Goal: Information Seeking & Learning: Learn about a topic

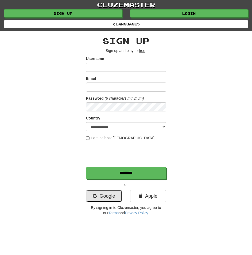
click at [96, 196] on icon at bounding box center [95, 195] width 4 height 5
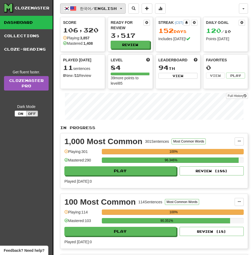
click at [109, 11] on button "한국어 / English" at bounding box center [93, 8] width 66 height 10
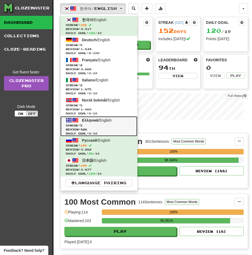
click at [87, 119] on span "Ελληνικά" at bounding box center [90, 120] width 16 height 4
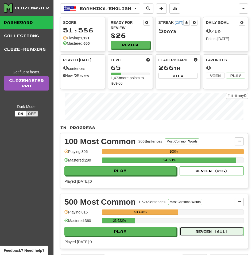
click at [196, 229] on button "Review ( 611 )" at bounding box center [212, 231] width 64 height 9
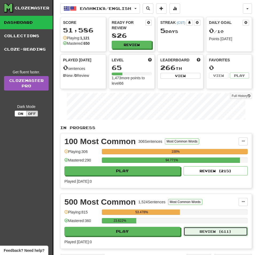
select select "**"
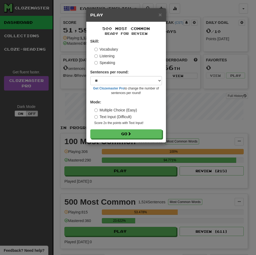
click at [102, 56] on label "Listening" at bounding box center [104, 55] width 20 height 5
click at [90, 129] on button "Go" at bounding box center [126, 133] width 72 height 9
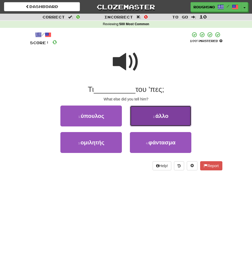
click at [143, 118] on button "2 . άλλο" at bounding box center [161, 115] width 62 height 21
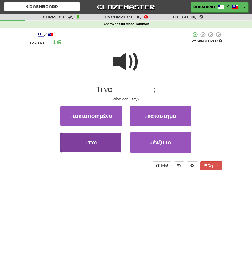
click at [97, 143] on button "3 . πω" at bounding box center [91, 142] width 62 height 21
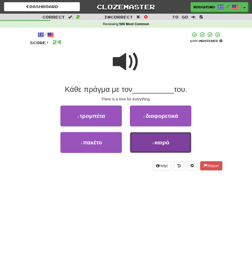
click at [150, 149] on button "4 . καιρό" at bounding box center [161, 142] width 62 height 21
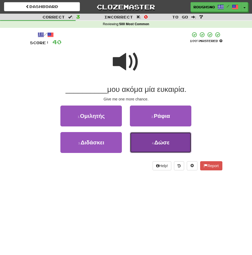
click at [156, 143] on span "Δώσε" at bounding box center [161, 142] width 15 height 6
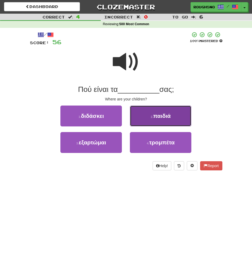
click at [175, 114] on button "2 . παιδιά" at bounding box center [161, 115] width 62 height 21
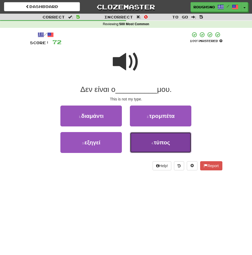
click at [158, 144] on span "τύπος" at bounding box center [162, 142] width 16 height 6
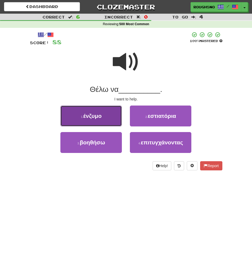
click at [95, 114] on span "ένζυμο" at bounding box center [92, 116] width 18 height 6
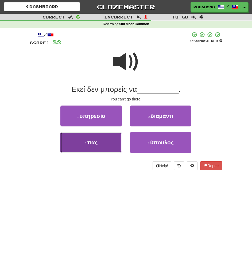
click at [96, 145] on span "πας" at bounding box center [92, 142] width 10 height 6
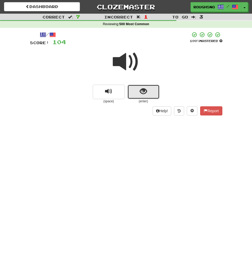
click at [151, 85] on button "show sentence" at bounding box center [144, 92] width 32 height 14
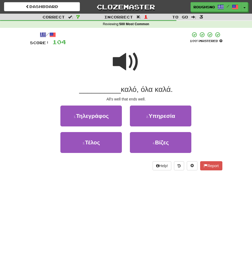
click at [140, 74] on div at bounding box center [126, 65] width 193 height 38
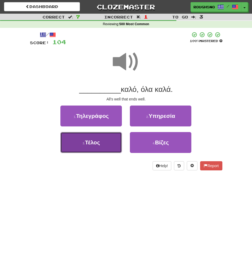
click at [107, 144] on button "3 . Τέλος" at bounding box center [91, 142] width 62 height 21
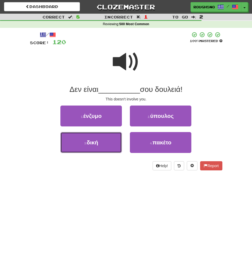
click at [107, 144] on button "3 . δική" at bounding box center [91, 142] width 62 height 21
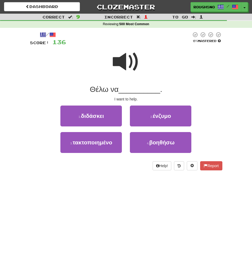
click at [136, 73] on span at bounding box center [126, 61] width 27 height 27
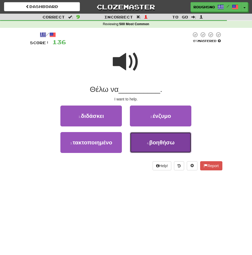
click at [167, 146] on button "4 . βοηθήσω" at bounding box center [161, 142] width 62 height 21
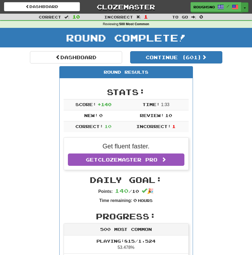
click at [245, 9] on button "Toggle Dropdown" at bounding box center [245, 7] width 7 height 10
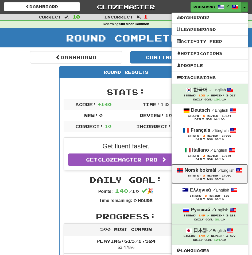
click at [207, 171] on strong "Norsk bokmål" at bounding box center [201, 169] width 32 height 5
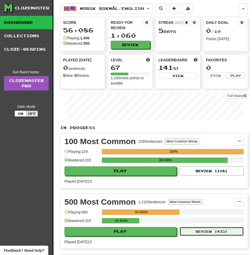
click at [204, 229] on button "Review ( 435 )" at bounding box center [212, 231] width 64 height 9
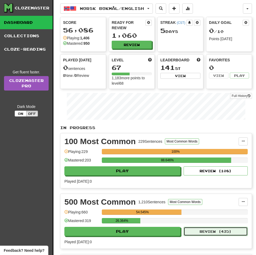
select select "**"
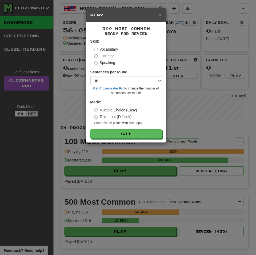
click at [104, 57] on label "Listening" at bounding box center [104, 55] width 20 height 5
click at [90, 129] on button "Go" at bounding box center [126, 133] width 72 height 9
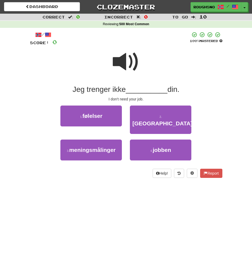
click at [117, 60] on span at bounding box center [126, 61] width 27 height 27
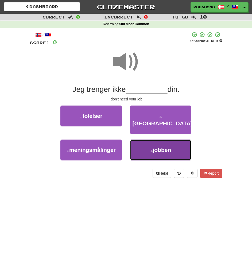
click at [155, 149] on button "4 . jobben" at bounding box center [161, 149] width 62 height 21
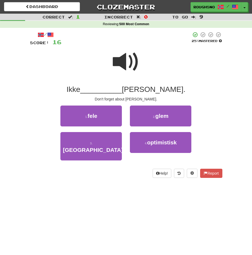
click at [127, 62] on span at bounding box center [126, 61] width 27 height 27
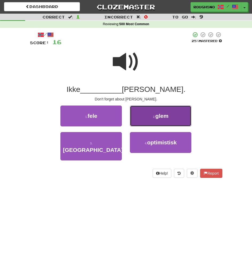
click at [139, 118] on button "2 . glem" at bounding box center [161, 115] width 62 height 21
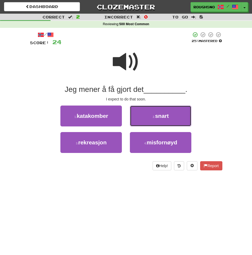
click at [139, 118] on button "2 . snart" at bounding box center [161, 115] width 62 height 21
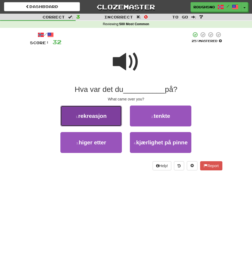
click at [100, 109] on button "1 . rekreasjon" at bounding box center [91, 115] width 62 height 21
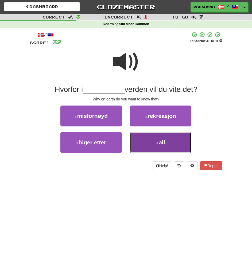
click at [154, 136] on button "4 . all" at bounding box center [161, 142] width 62 height 21
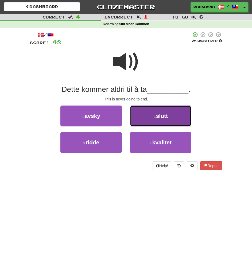
click at [181, 107] on button "2 . slutt" at bounding box center [161, 115] width 62 height 21
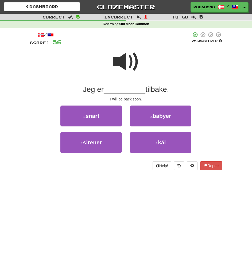
click at [132, 59] on span at bounding box center [126, 61] width 27 height 27
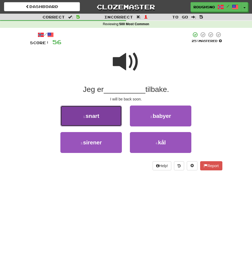
click at [86, 116] on small "1 ." at bounding box center [84, 116] width 2 height 3
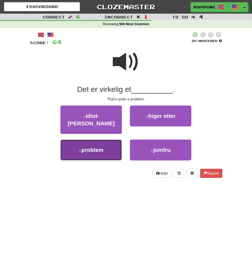
click at [106, 142] on button "3 . problem" at bounding box center [91, 149] width 62 height 21
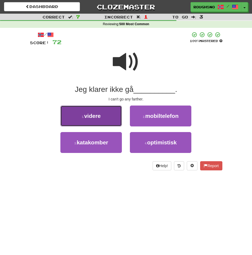
click at [101, 117] on button "1 . videre" at bounding box center [91, 115] width 62 height 21
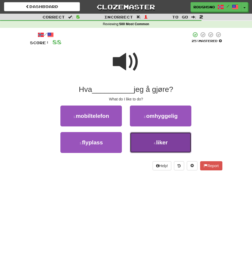
click at [157, 146] on button "4 . liker" at bounding box center [161, 142] width 62 height 21
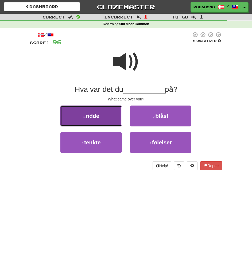
click at [104, 114] on button "1 . ridde" at bounding box center [91, 115] width 62 height 21
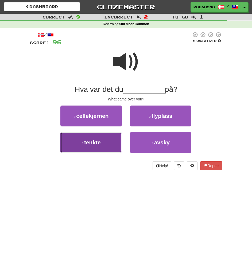
click at [96, 144] on span "tenkte" at bounding box center [92, 142] width 17 height 6
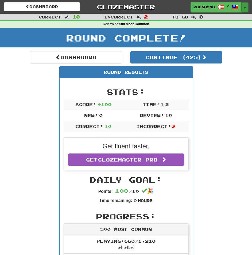
click at [246, 10] on button "Toggle Dropdown" at bounding box center [245, 7] width 7 height 10
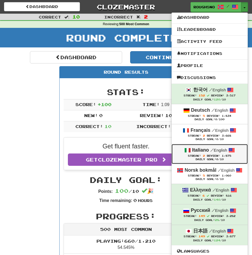
click at [208, 159] on div "Daily Goal: 0 /10" at bounding box center [210, 159] width 66 height 3
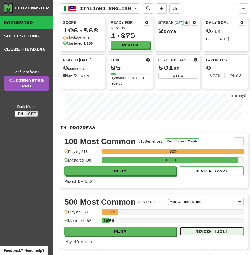
click at [193, 227] on button "Review ( 251 )" at bounding box center [212, 231] width 64 height 9
select select "**"
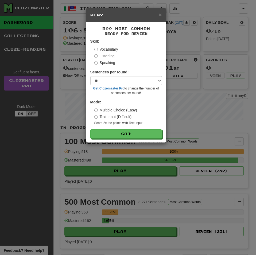
click at [103, 58] on label "Listening" at bounding box center [104, 55] width 20 height 5
click at [90, 129] on button "Go" at bounding box center [126, 133] width 72 height 9
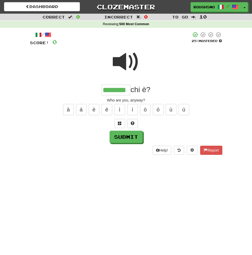
type input "********"
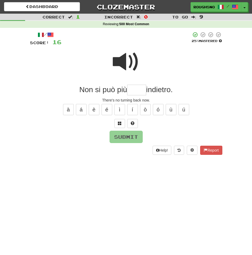
click at [130, 60] on span at bounding box center [126, 61] width 27 height 27
click at [135, 91] on input "text" at bounding box center [136, 90] width 19 height 11
type input "*******"
click at [130, 66] on span at bounding box center [126, 61] width 27 height 27
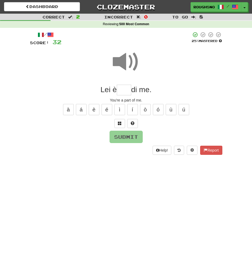
click at [120, 100] on div "You're a part of me." at bounding box center [126, 99] width 193 height 5
click at [126, 90] on input "text" at bounding box center [124, 90] width 14 height 11
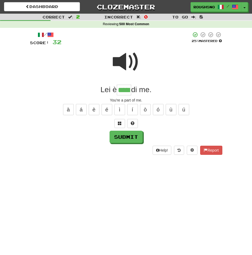
type input "*****"
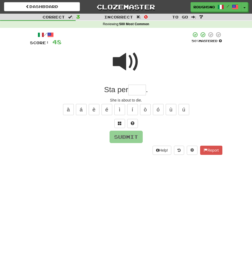
click at [123, 63] on span at bounding box center [126, 61] width 27 height 27
click at [128, 87] on input "text" at bounding box center [137, 90] width 18 height 11
type input "******"
click at [127, 62] on span at bounding box center [126, 61] width 27 height 27
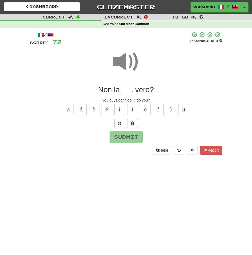
click at [122, 91] on input "text" at bounding box center [125, 90] width 11 height 11
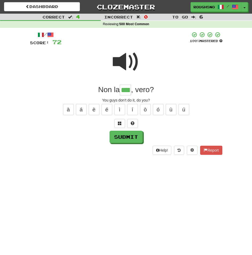
type input "****"
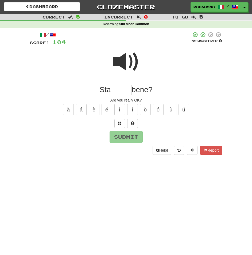
click at [122, 53] on span at bounding box center [126, 61] width 27 height 27
click at [120, 90] on input "text" at bounding box center [121, 90] width 21 height 11
type input "*******"
click at [118, 56] on span at bounding box center [126, 61] width 27 height 27
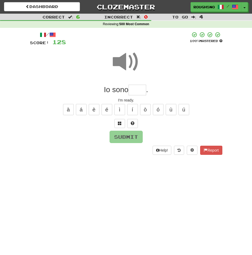
click at [133, 92] on input "text" at bounding box center [138, 90] width 18 height 11
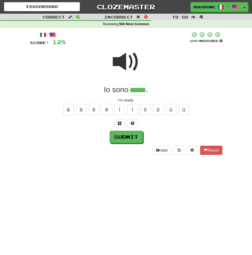
type input "******"
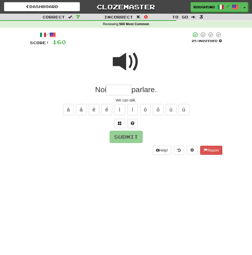
click at [129, 51] on span at bounding box center [126, 61] width 27 height 27
click at [120, 128] on div "/ Score: 160 25 % Mastered Noi parlare. We can talk. à á è é ì í ò ó ù ú Submit…" at bounding box center [126, 93] width 193 height 123
click at [118, 126] on button at bounding box center [120, 123] width 11 height 9
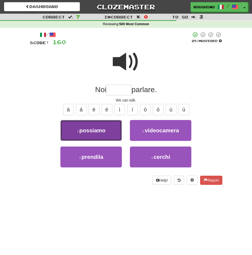
click at [103, 127] on button "1 . possiamo" at bounding box center [91, 130] width 62 height 21
type input "********"
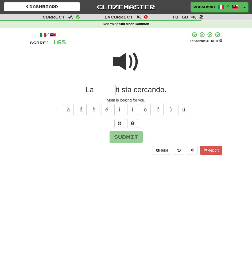
click at [124, 62] on span at bounding box center [126, 61] width 27 height 27
click at [109, 93] on input "text" at bounding box center [105, 90] width 22 height 11
type input "*****"
click at [134, 59] on span at bounding box center [126, 61] width 27 height 27
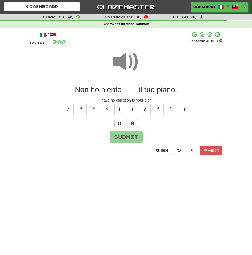
click at [121, 119] on div "/ Score: 200 100 % Mastered Non ho niente il tuo piano. I have no objection to …" at bounding box center [126, 93] width 193 height 123
click at [121, 123] on span at bounding box center [120, 123] width 4 height 4
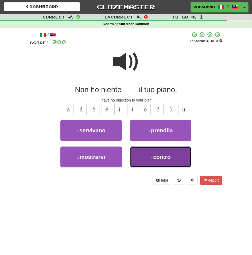
click at [151, 151] on button "4 . contro" at bounding box center [161, 156] width 62 height 21
type input "******"
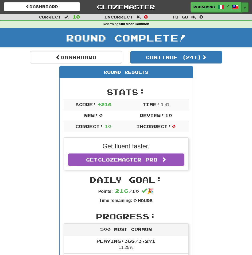
click at [246, 8] on button "Toggle Dropdown" at bounding box center [245, 7] width 7 height 10
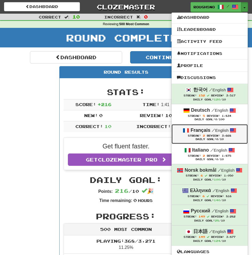
click at [215, 130] on span "/" at bounding box center [213, 130] width 3 height 5
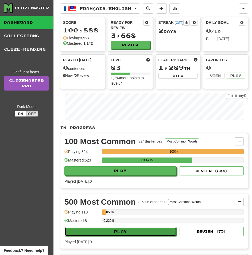
click at [129, 227] on button "Play" at bounding box center [121, 231] width 112 height 9
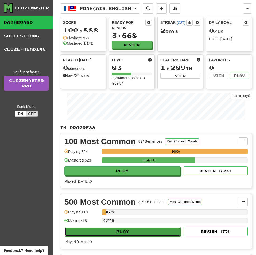
select select "**"
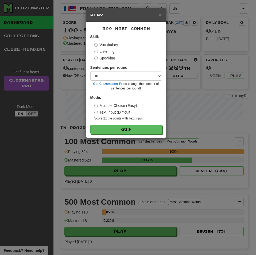
click at [100, 54] on label "Listening" at bounding box center [104, 51] width 20 height 5
click at [90, 125] on button "Go" at bounding box center [126, 129] width 72 height 9
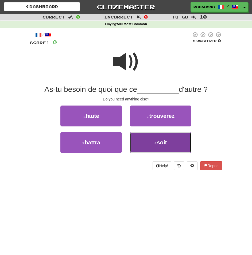
click at [152, 139] on button "4 . soit" at bounding box center [161, 142] width 62 height 21
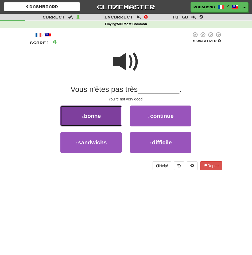
click at [113, 115] on button "1 . bonne" at bounding box center [91, 115] width 62 height 21
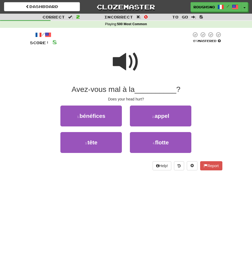
click at [126, 75] on span at bounding box center [126, 61] width 27 height 27
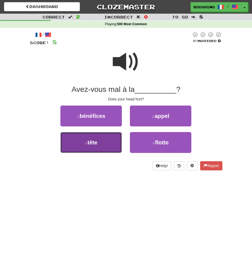
click at [94, 148] on button "3 . tête" at bounding box center [91, 142] width 62 height 21
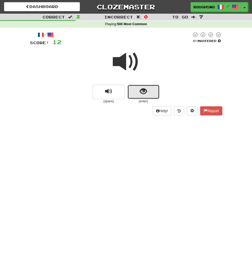
click at [142, 92] on span "show sentence" at bounding box center [143, 91] width 7 height 7
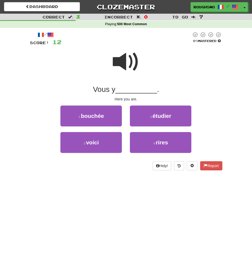
click at [142, 92] on span "__________" at bounding box center [137, 89] width 42 height 8
click at [122, 62] on span at bounding box center [126, 61] width 27 height 27
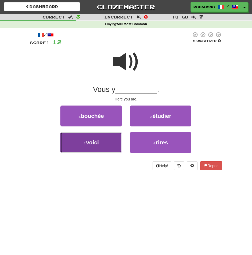
click at [108, 144] on button "3 . voici" at bounding box center [91, 142] width 62 height 21
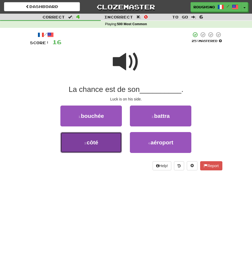
click at [102, 144] on button "3 . côté" at bounding box center [91, 142] width 62 height 21
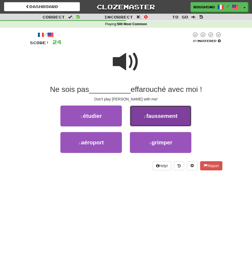
click at [163, 113] on span "faussement" at bounding box center [161, 116] width 31 height 6
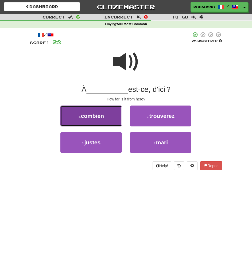
click at [103, 118] on button "1 . combien" at bounding box center [91, 115] width 62 height 21
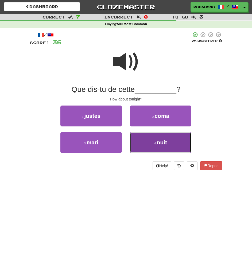
click at [139, 145] on button "4 . nuit" at bounding box center [161, 142] width 62 height 21
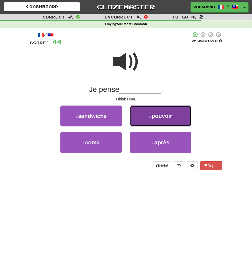
click at [160, 117] on span "pouvoir" at bounding box center [162, 116] width 21 height 6
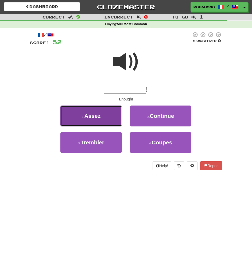
click at [108, 111] on button "1 . Assez" at bounding box center [91, 115] width 62 height 21
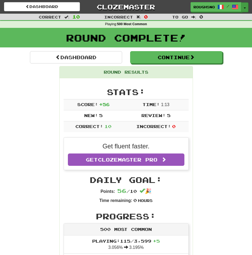
click at [245, 3] on button "Toggle Dropdown" at bounding box center [245, 7] width 7 height 10
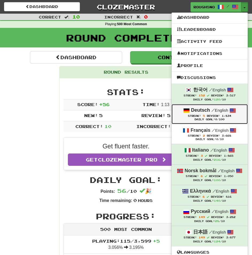
click at [223, 112] on small "/ English" at bounding box center [220, 110] width 17 height 5
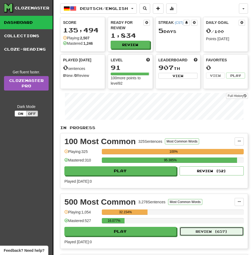
click at [206, 227] on button "Review ( 657 )" at bounding box center [212, 231] width 64 height 9
select select "**"
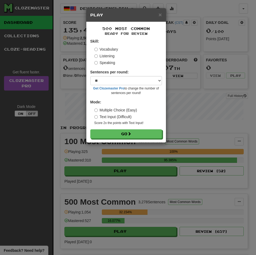
click at [103, 58] on label "Listening" at bounding box center [104, 55] width 20 height 5
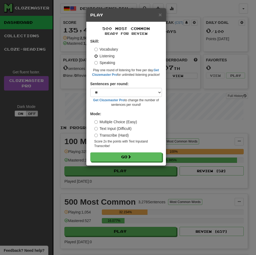
click at [90, 152] on button "Go" at bounding box center [126, 156] width 72 height 9
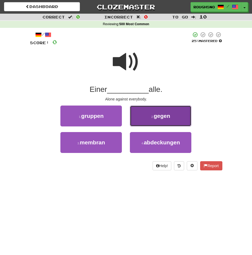
click at [140, 113] on button "2 . gegen" at bounding box center [161, 115] width 62 height 21
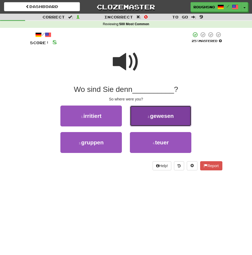
click at [157, 113] on span "gewesen" at bounding box center [162, 116] width 24 height 6
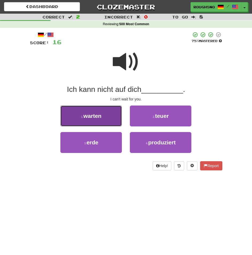
click at [108, 117] on button "1 . warten" at bounding box center [91, 115] width 62 height 21
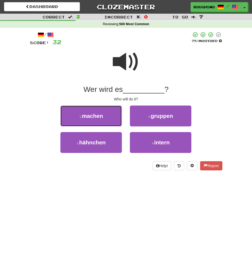
click at [108, 117] on button "1 . machen" at bounding box center [91, 115] width 62 height 21
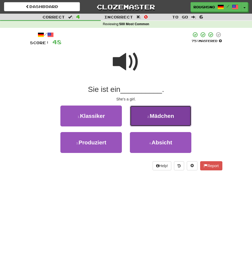
click at [164, 115] on span "Mädchen" at bounding box center [162, 116] width 24 height 6
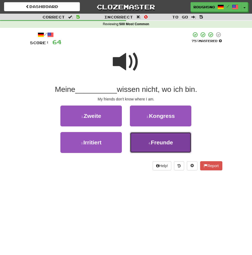
click at [165, 145] on span "Freunde" at bounding box center [162, 142] width 22 height 6
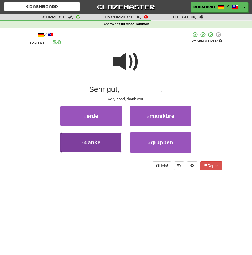
click at [99, 140] on button "3 . danke" at bounding box center [91, 142] width 62 height 21
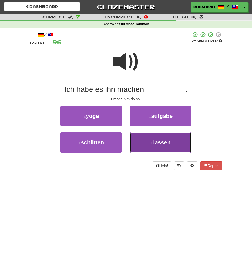
click at [146, 148] on button "4 . lassen" at bounding box center [161, 142] width 62 height 21
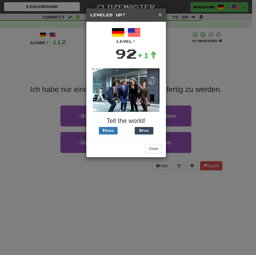
click at [161, 14] on span "×" at bounding box center [160, 15] width 3 height 6
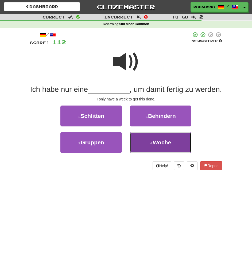
click at [163, 146] on button "4 . Woche" at bounding box center [161, 142] width 62 height 21
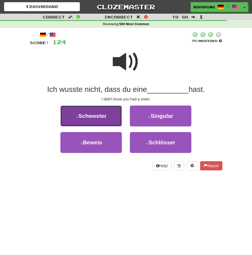
click at [92, 115] on span "Schwester" at bounding box center [92, 116] width 28 height 6
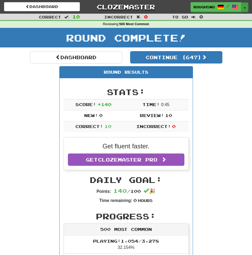
click at [244, 6] on button "Toggle Dropdown" at bounding box center [245, 7] width 7 height 10
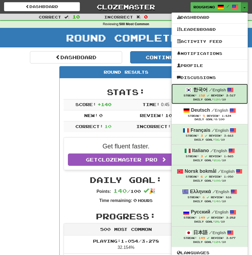
click at [210, 95] on span at bounding box center [208, 95] width 2 height 2
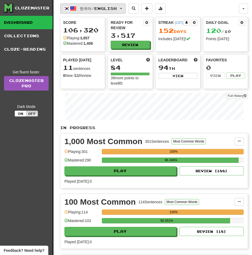
click at [112, 8] on span "한국어 / English" at bounding box center [98, 8] width 37 height 5
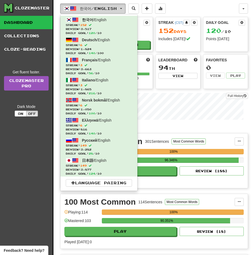
click at [112, 8] on span "한국어 / English" at bounding box center [98, 8] width 37 height 5
